Goal: Check status

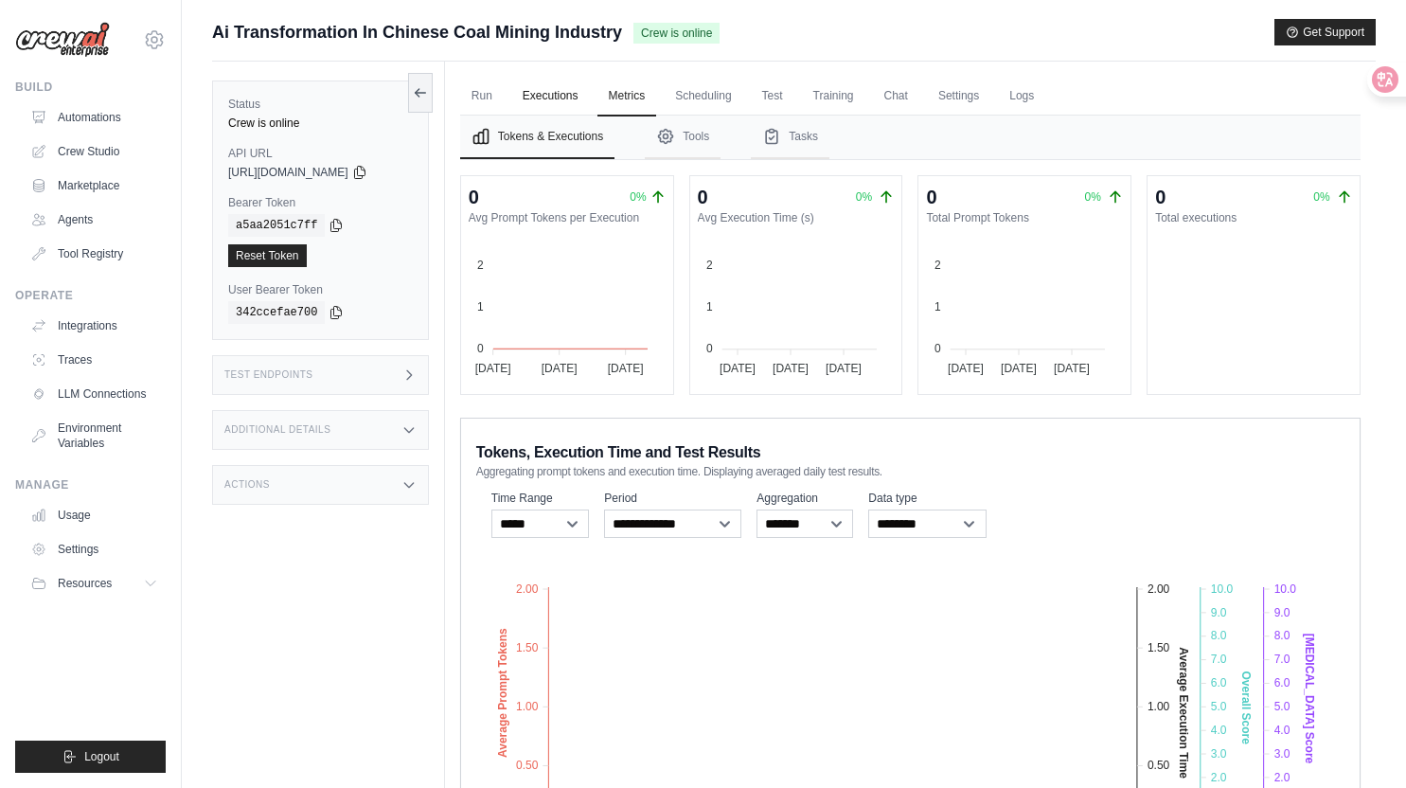
click at [566, 97] on link "Executions" at bounding box center [550, 97] width 79 height 40
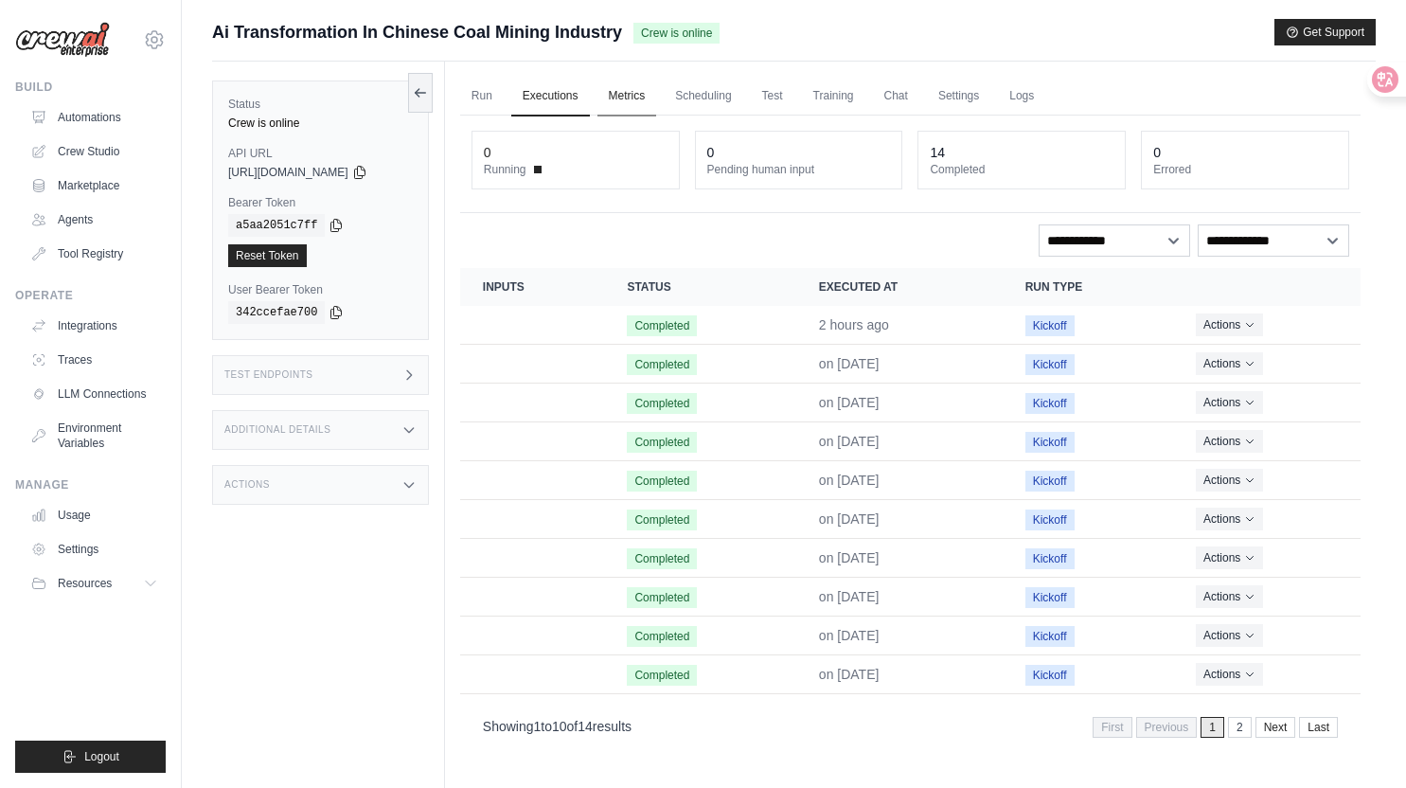
click at [645, 95] on link "Metrics" at bounding box center [628, 97] width 60 height 40
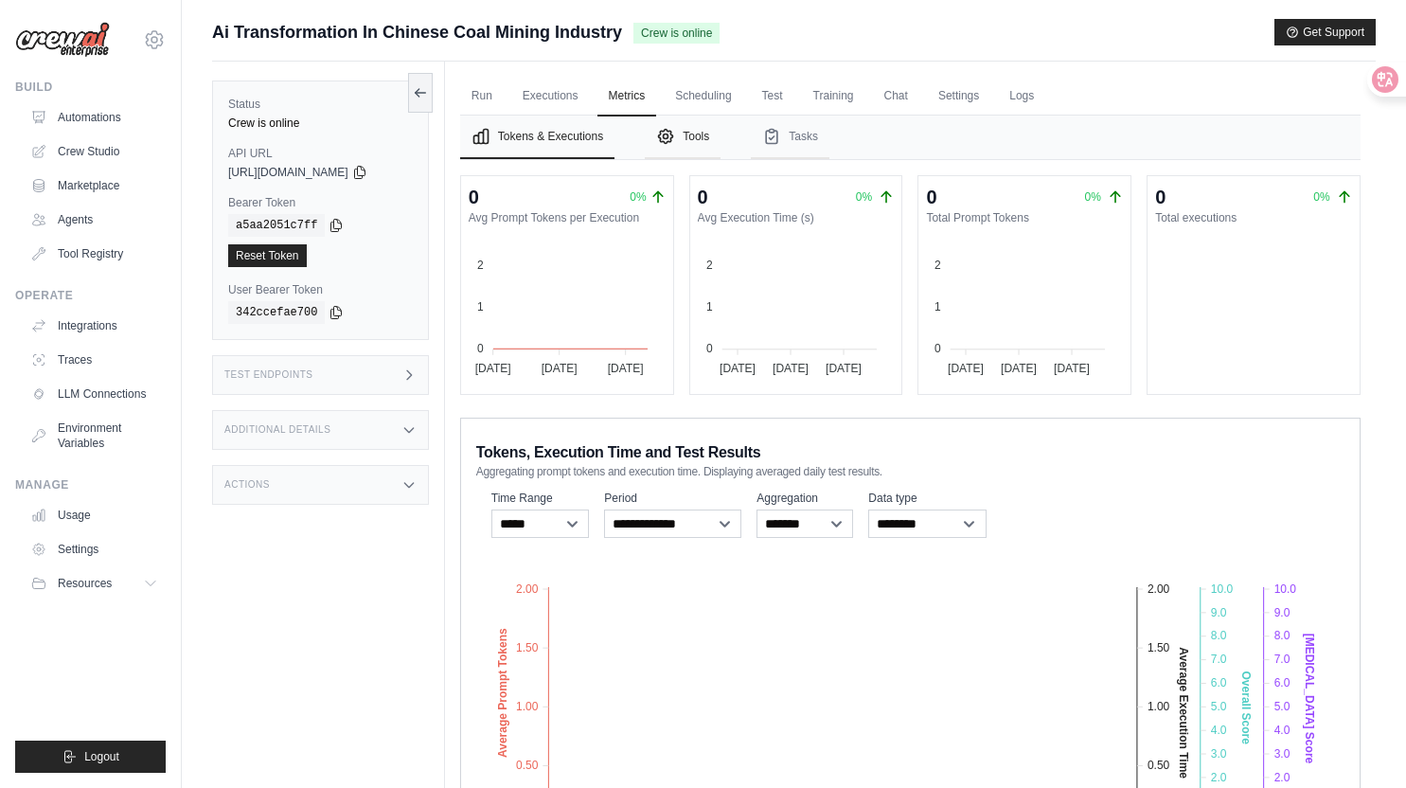
click at [703, 128] on button "Tools" at bounding box center [683, 138] width 76 height 44
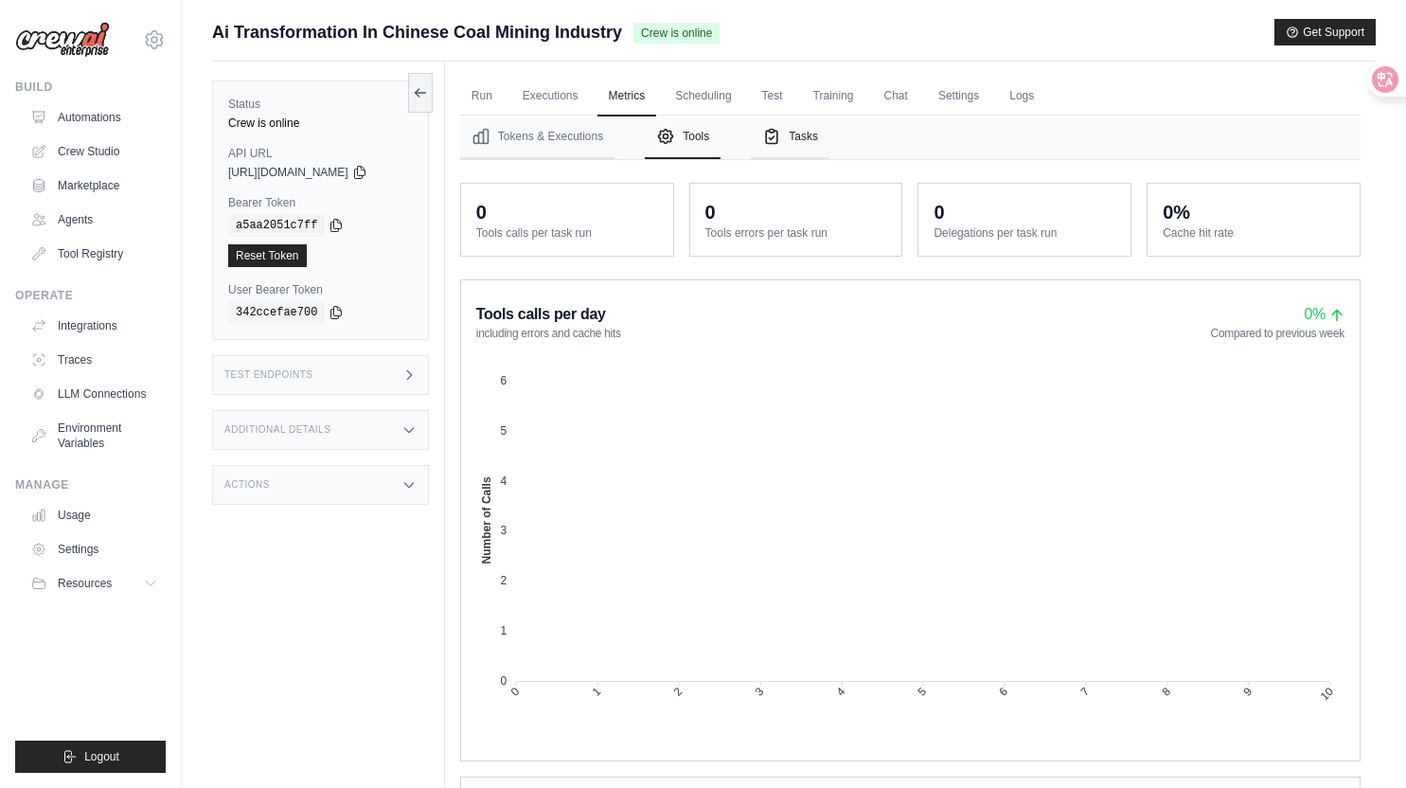
click at [830, 140] on button "Tasks" at bounding box center [790, 138] width 79 height 44
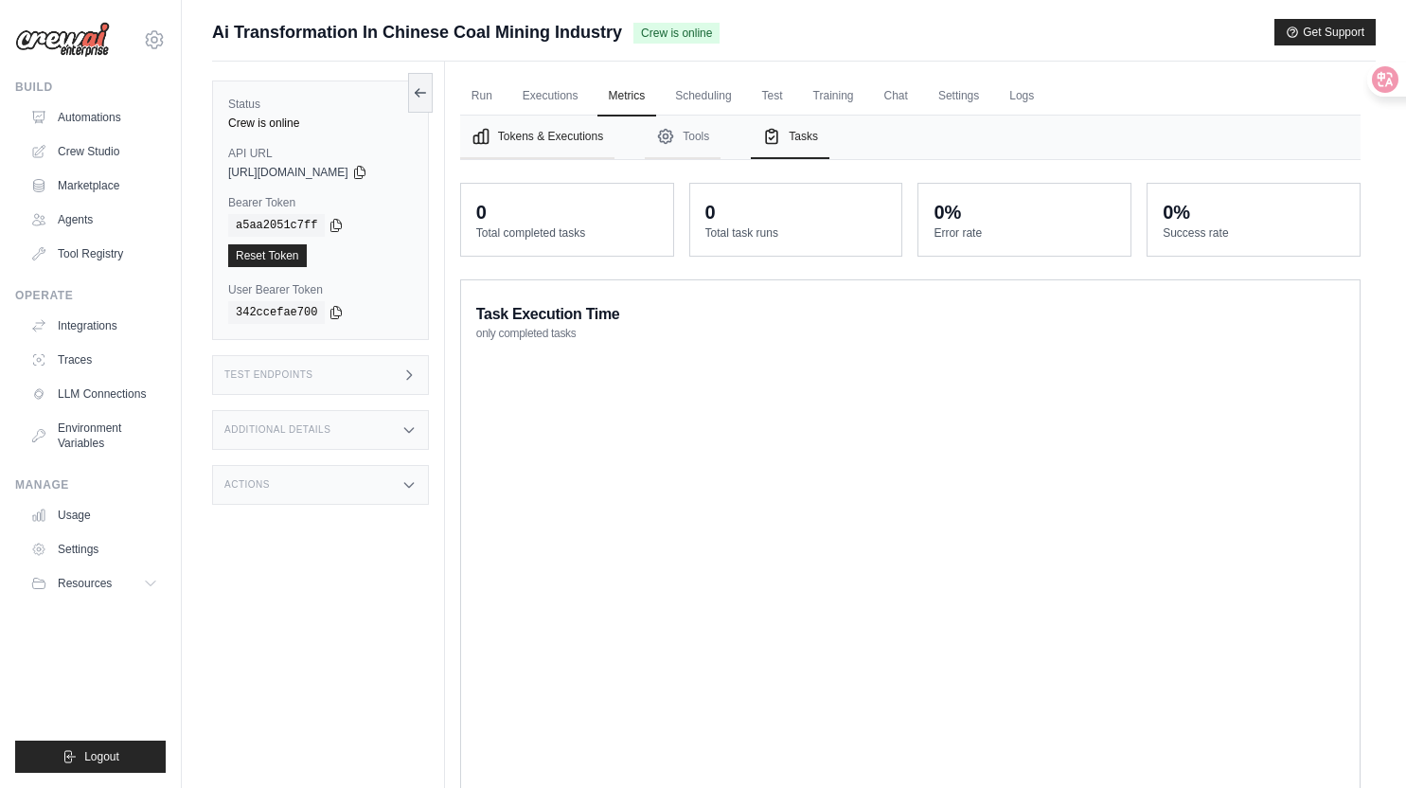
click at [537, 135] on button "Tokens & Executions" at bounding box center [537, 138] width 154 height 44
